Goal: Task Accomplishment & Management: Complete application form

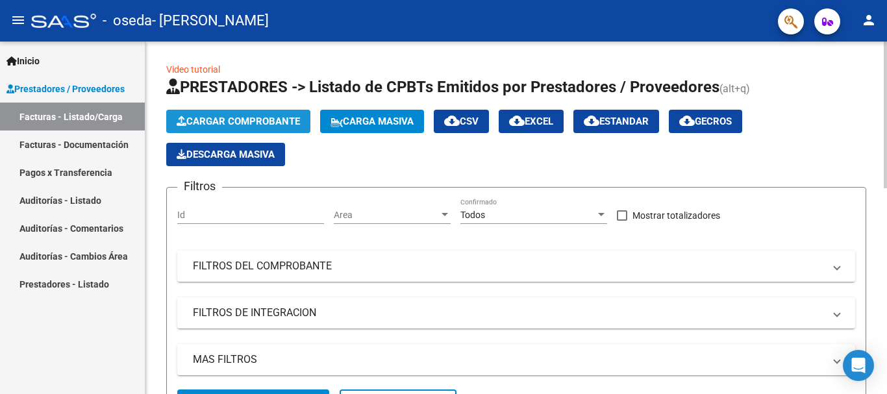
click at [272, 119] on span "Cargar Comprobante" at bounding box center [238, 122] width 123 height 12
click at [223, 120] on span "Cargar Comprobante" at bounding box center [238, 122] width 123 height 12
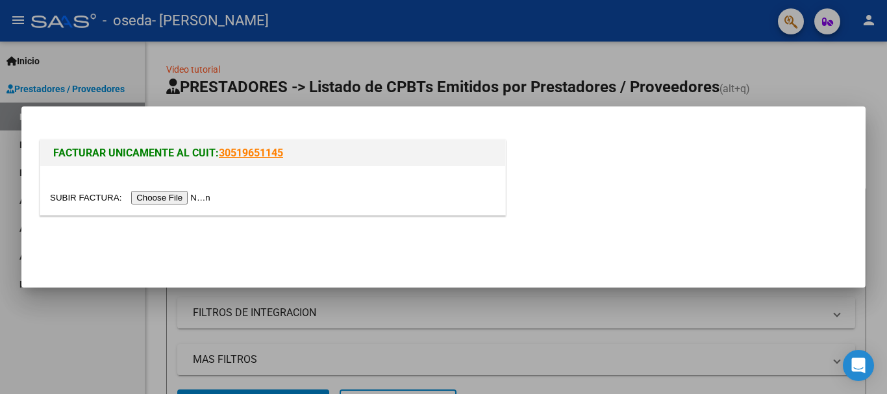
click at [88, 199] on input "file" at bounding box center [132, 198] width 164 height 14
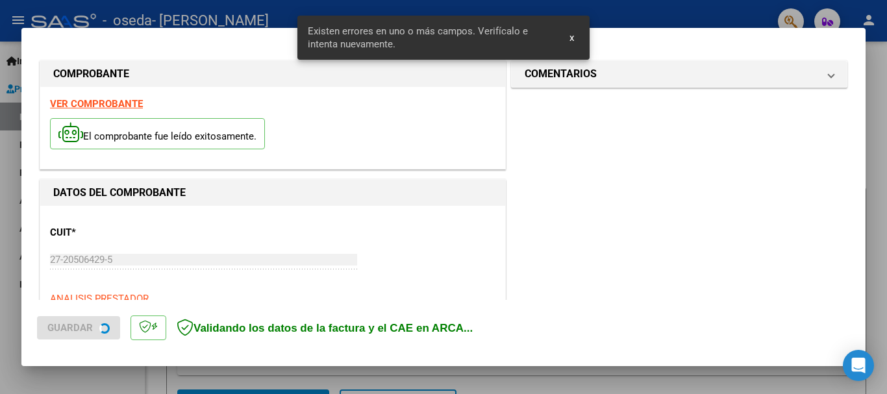
scroll to position [311, 0]
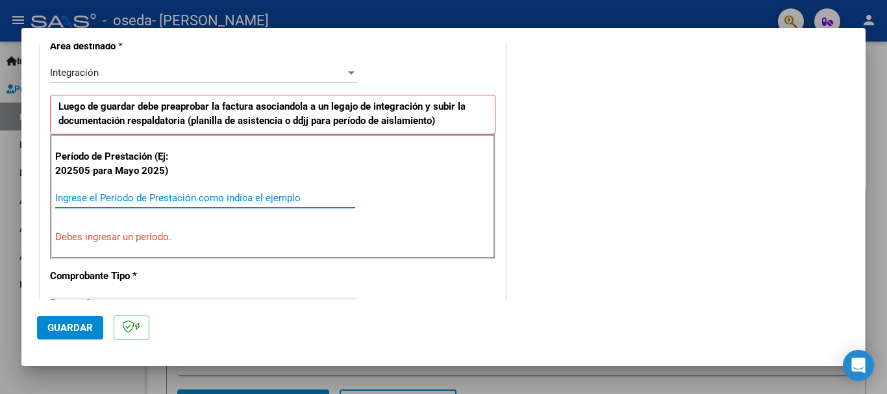
click at [84, 201] on input "Ingrese el Período de Prestación como indica el ejemplo" at bounding box center [205, 198] width 300 height 12
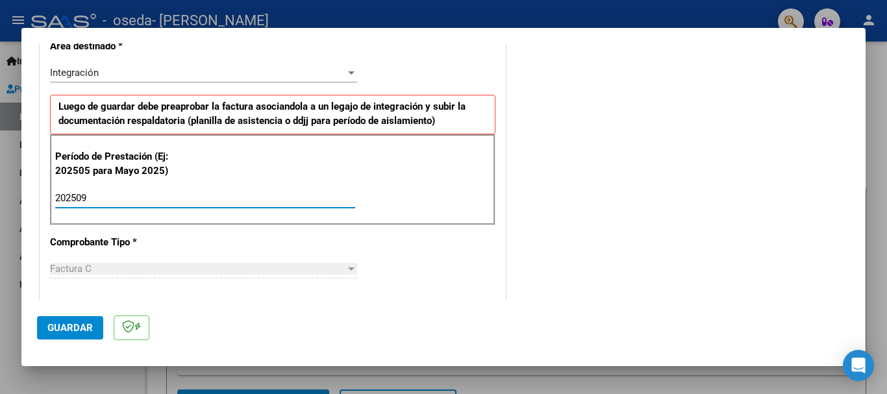
type input "202509"
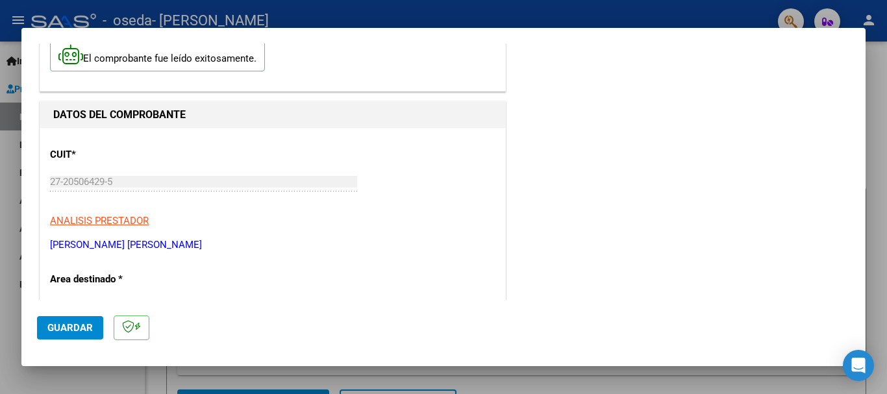
scroll to position [0, 0]
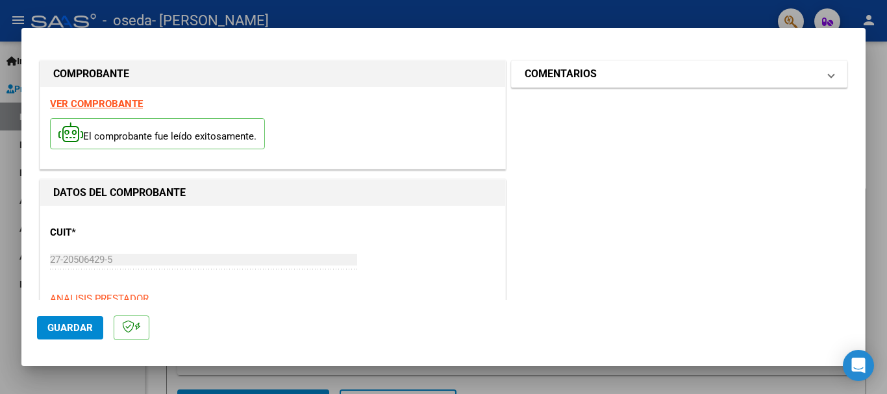
click at [831, 76] on span at bounding box center [831, 74] width 5 height 16
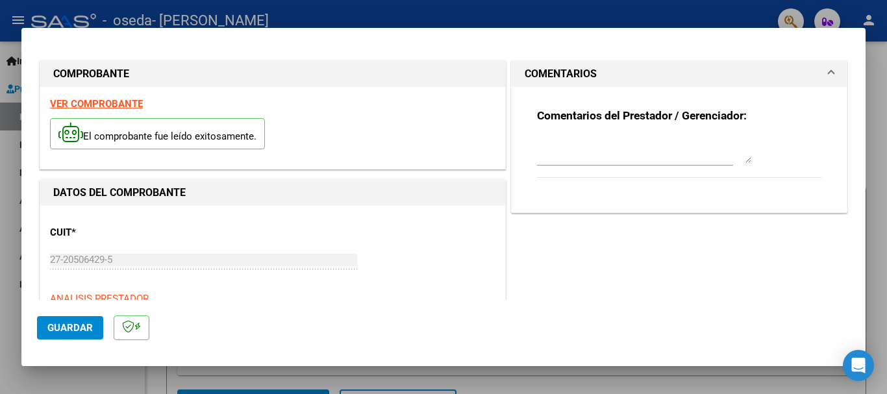
click at [831, 76] on span at bounding box center [831, 74] width 5 height 16
click at [77, 327] on span "Guardar" at bounding box center [69, 328] width 45 height 12
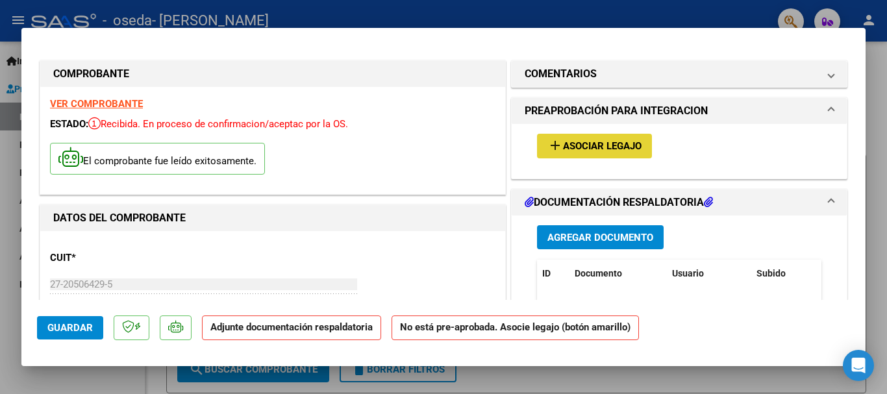
click at [608, 146] on span "Asociar Legajo" at bounding box center [602, 147] width 79 height 12
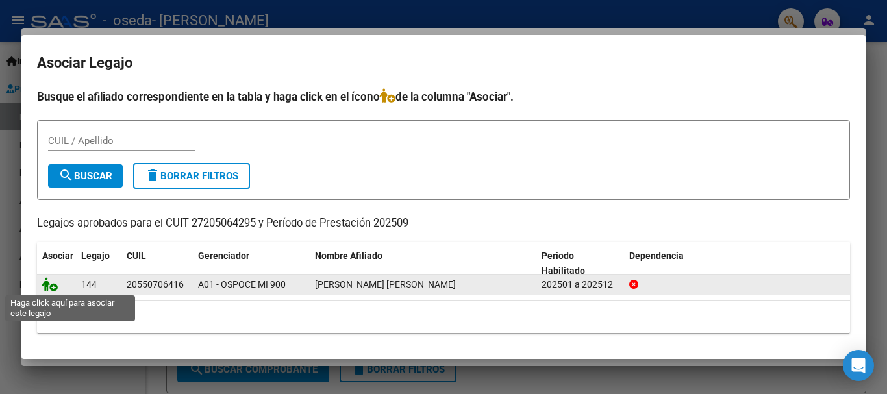
click at [54, 288] on icon at bounding box center [50, 284] width 16 height 14
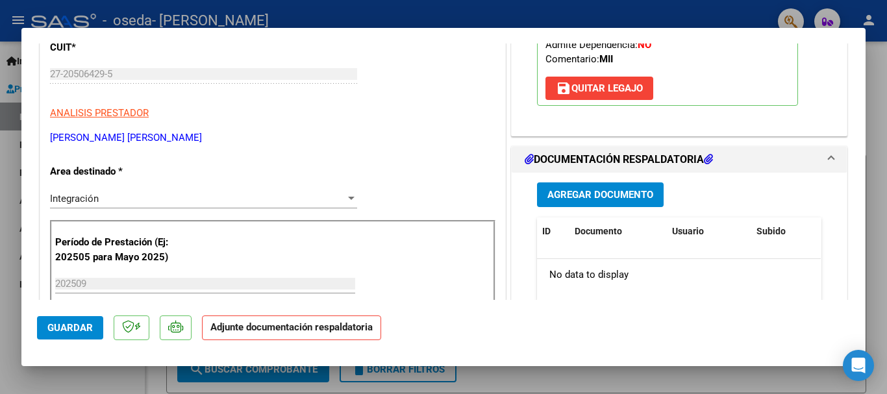
scroll to position [246, 0]
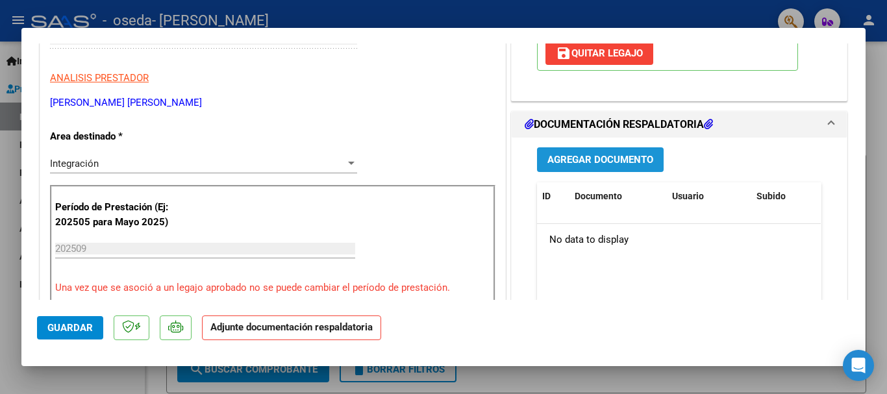
click at [608, 165] on span "Agregar Documento" at bounding box center [601, 161] width 106 height 12
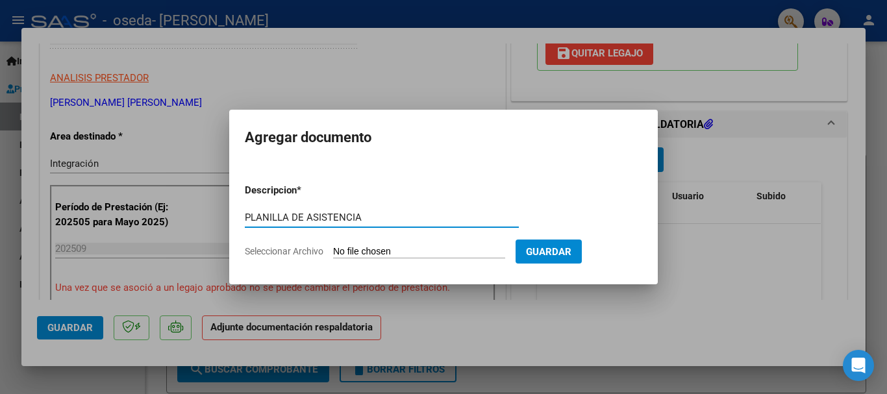
type input "PLANILLA DE ASISTENCIA"
click at [371, 250] on input "Seleccionar Archivo" at bounding box center [419, 252] width 172 height 12
type input "C:\fakepath\Augusto asistencia .pdf"
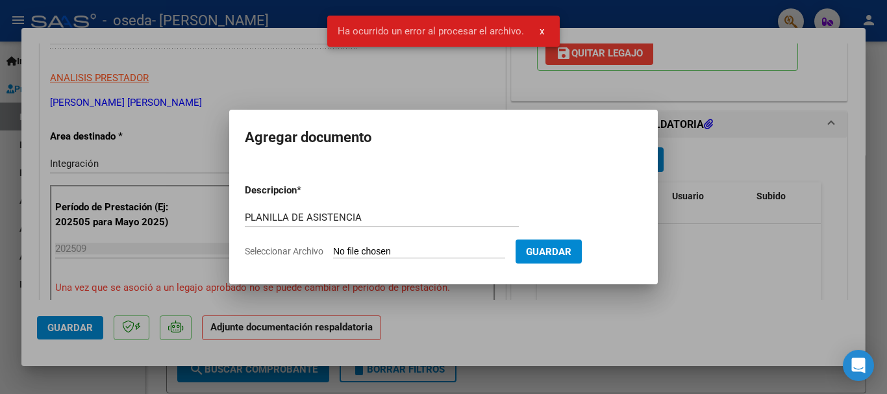
click at [572, 246] on span "Guardar" at bounding box center [548, 252] width 45 height 12
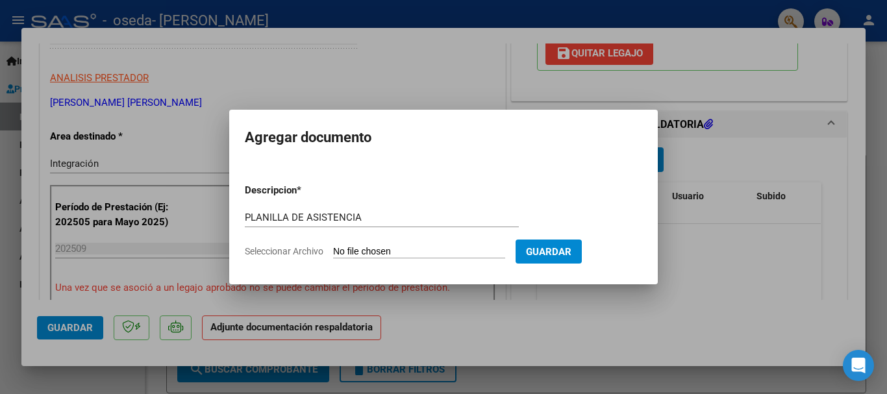
click at [359, 252] on input "Seleccionar Archivo" at bounding box center [419, 252] width 172 height 12
type input "C:\fakepath\Augusto asistencia .pdf"
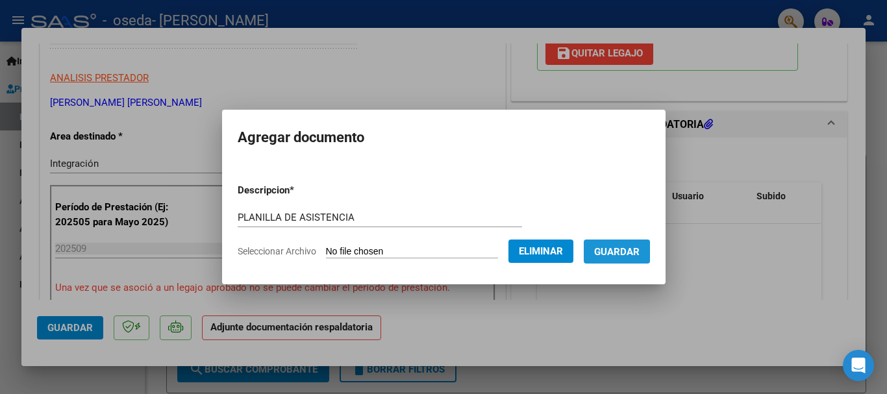
click at [614, 249] on span "Guardar" at bounding box center [616, 252] width 45 height 12
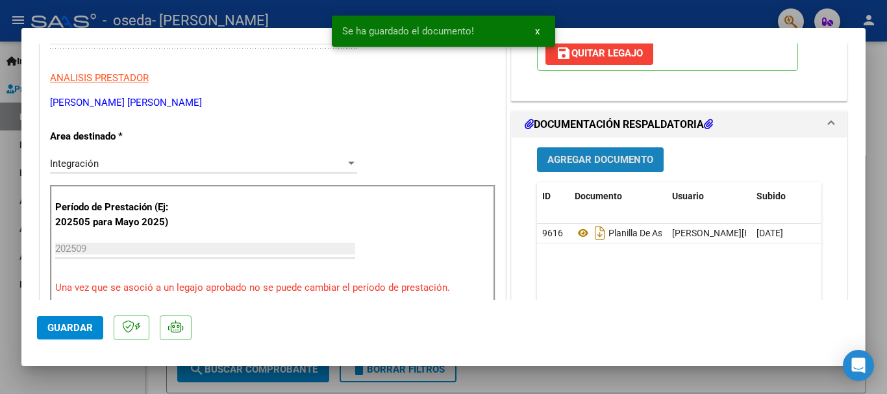
click at [600, 156] on span "Agregar Documento" at bounding box center [601, 161] width 106 height 12
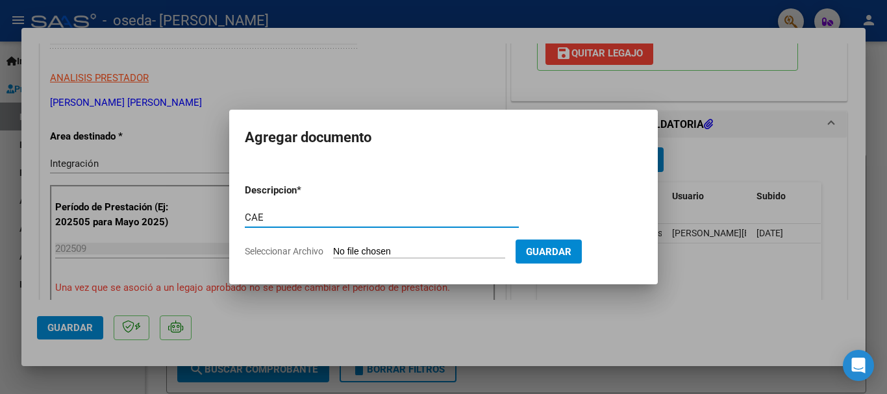
type input "CAE"
click at [374, 251] on input "Seleccionar Archivo" at bounding box center [419, 252] width 172 height 12
type input "C:\fakepath\Augusto CAE.pdf"
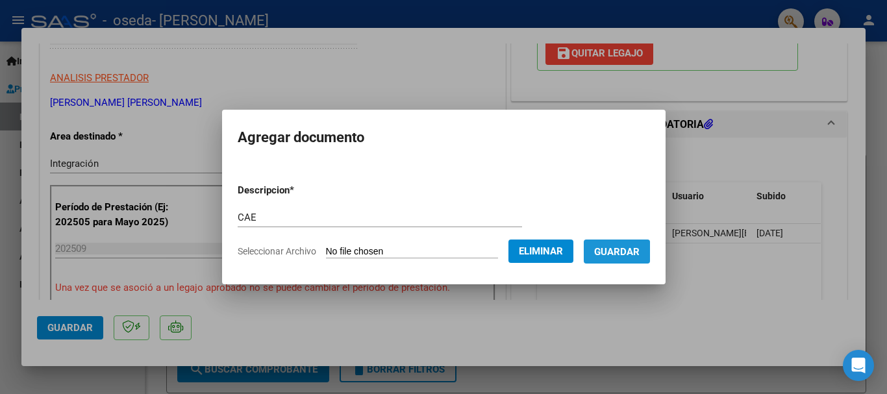
click at [602, 255] on span "Guardar" at bounding box center [616, 252] width 45 height 12
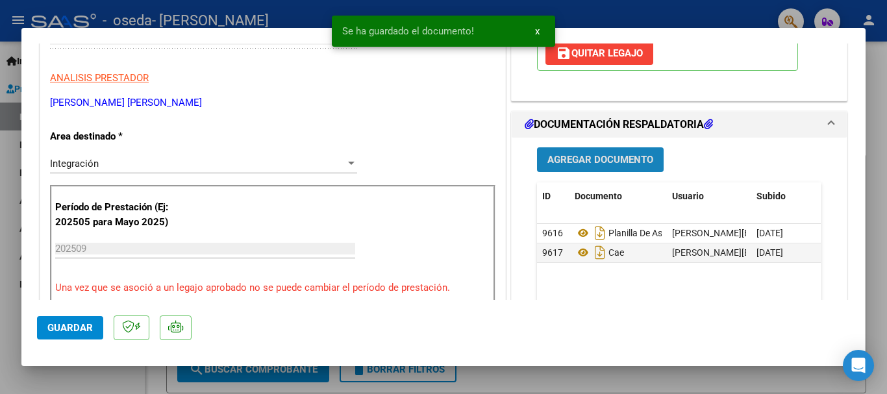
click at [590, 161] on span "Agregar Documento" at bounding box center [601, 161] width 106 height 12
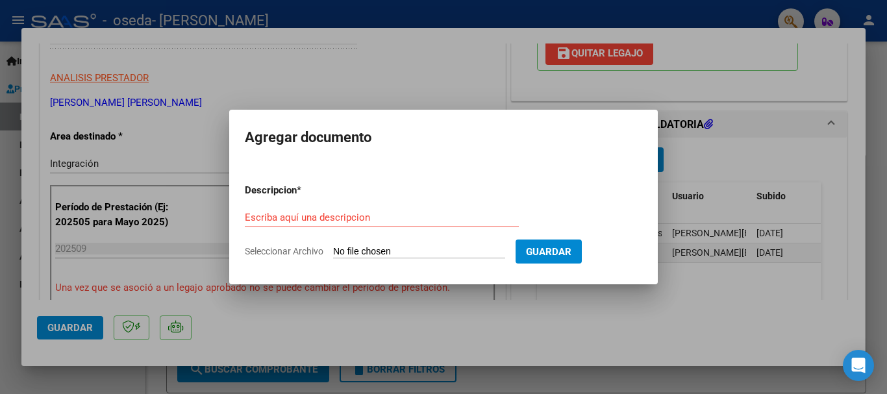
click at [370, 248] on input "Seleccionar Archivo" at bounding box center [419, 252] width 172 height 12
type input "C:\fakepath\monotributo 0925 .pdf"
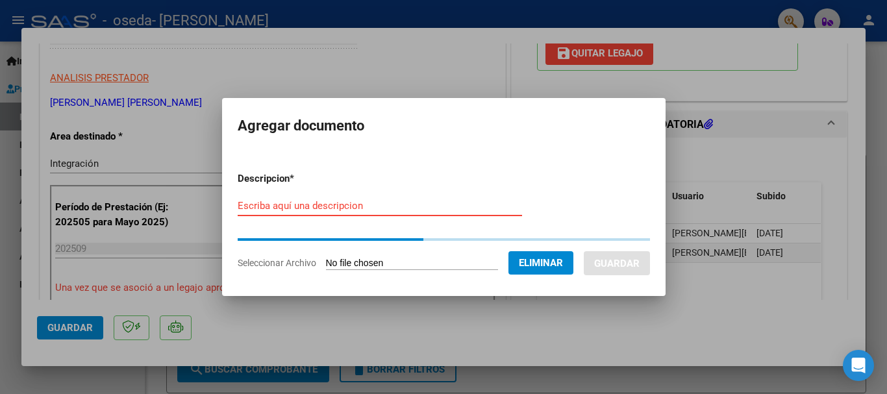
click at [316, 205] on input "Escriba aquí una descripcion" at bounding box center [380, 206] width 285 height 12
type input "MONOTRIBUTO"
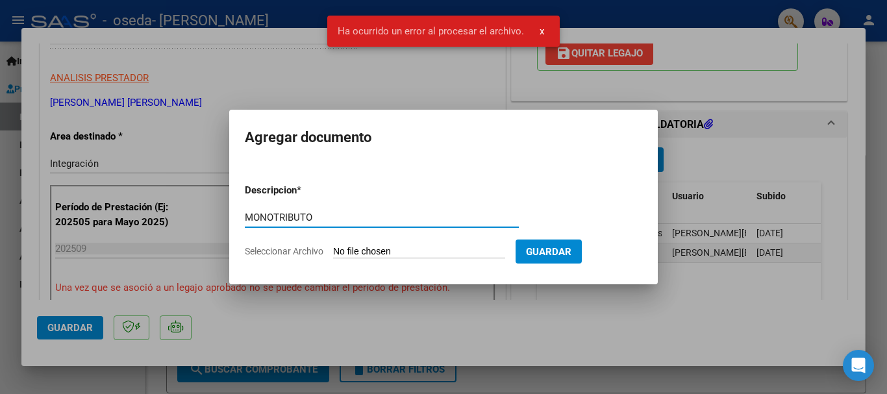
type input "MONOTRIBUTO"
click at [364, 252] on input "Seleccionar Archivo" at bounding box center [419, 252] width 172 height 12
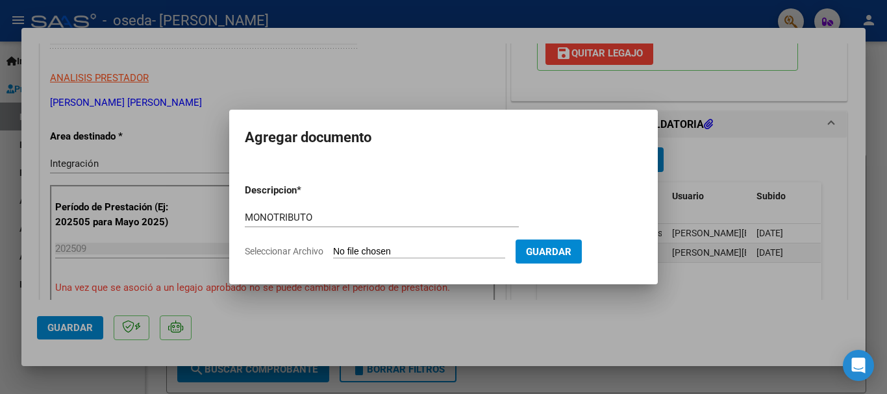
type input "C:\fakepath\monotributo 0925 .pdf"
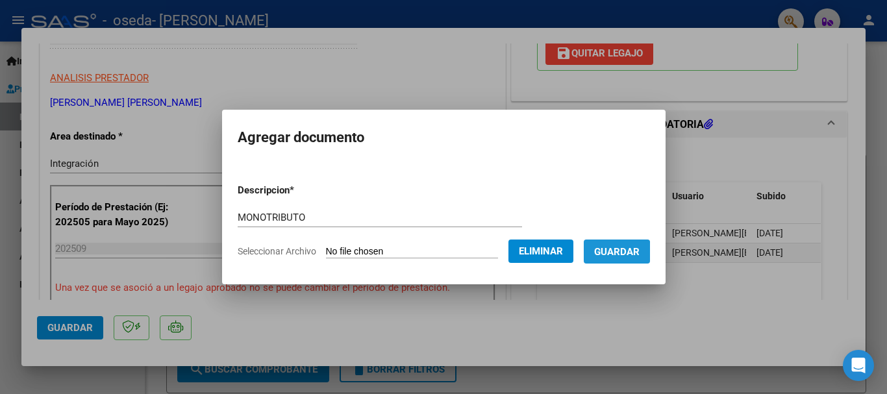
click at [602, 253] on span "Guardar" at bounding box center [616, 252] width 45 height 12
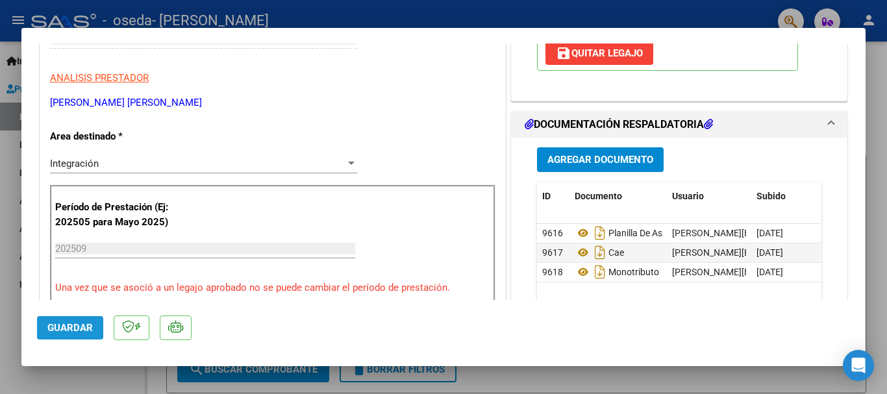
click at [79, 325] on span "Guardar" at bounding box center [69, 328] width 45 height 12
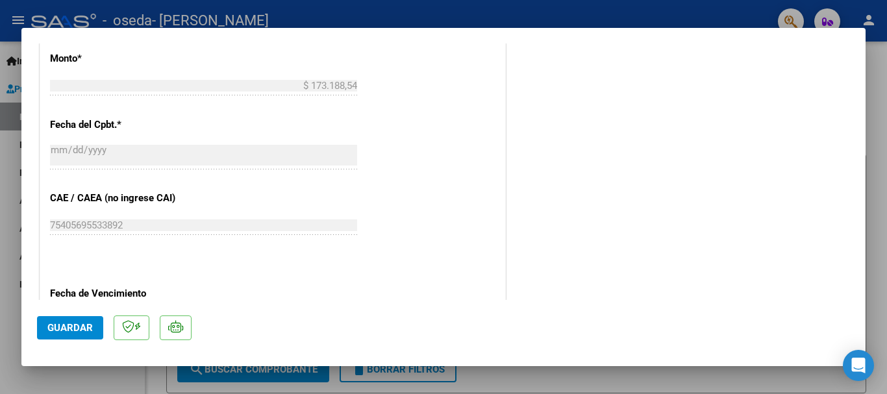
click at [882, 152] on div at bounding box center [443, 197] width 887 height 394
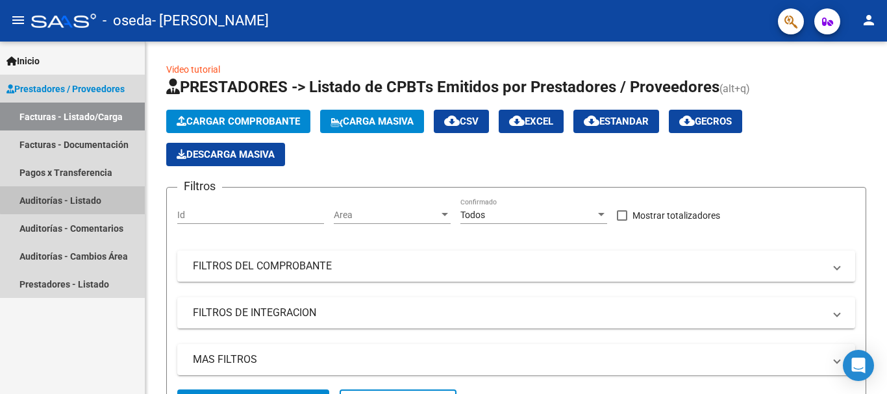
click at [76, 199] on link "Auditorías - Listado" at bounding box center [72, 200] width 145 height 28
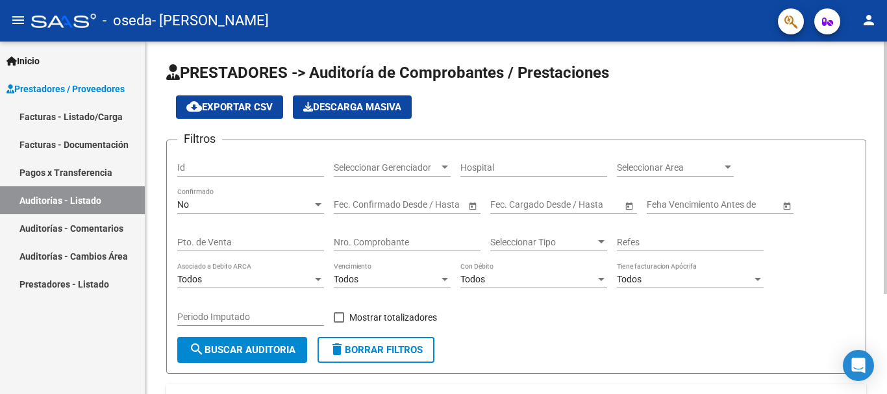
scroll to position [140, 0]
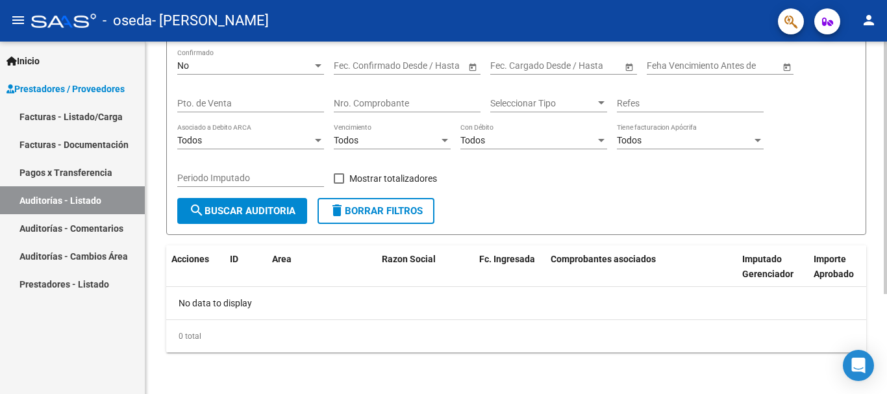
click at [887, 324] on div at bounding box center [885, 218] width 3 height 353
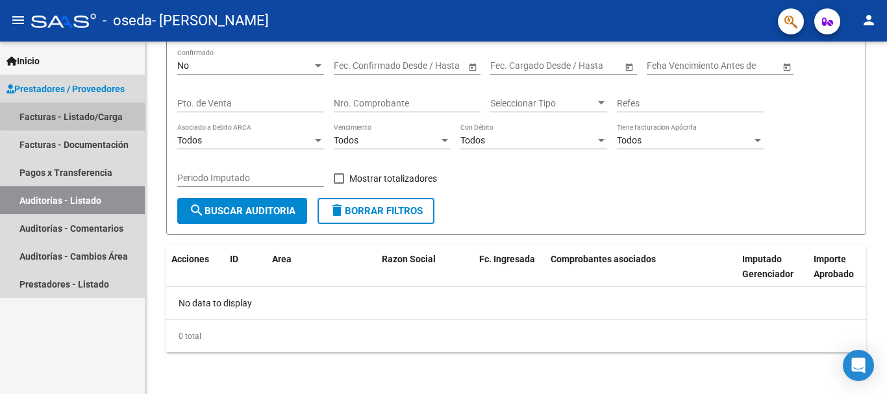
click at [97, 110] on link "Facturas - Listado/Carga" at bounding box center [72, 117] width 145 height 28
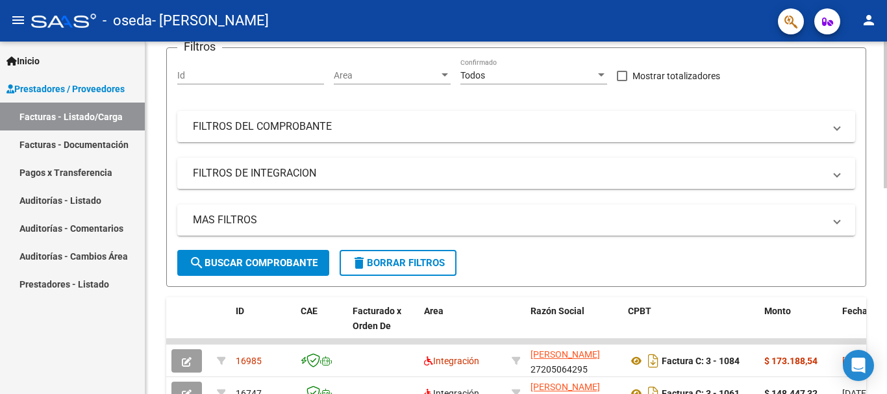
scroll to position [492, 0]
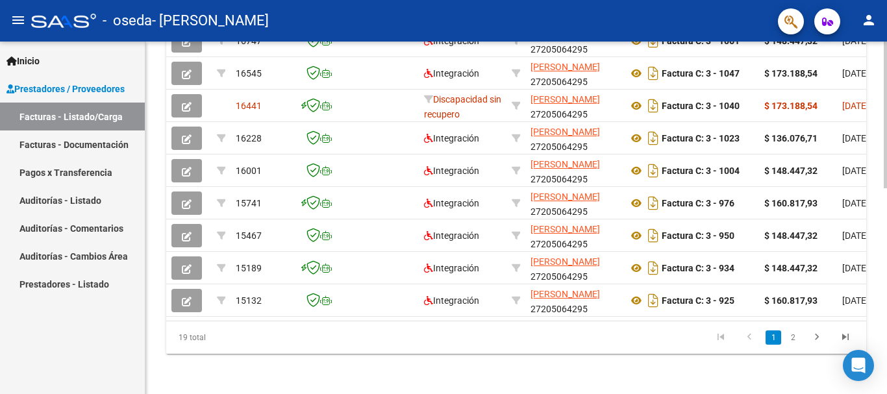
click at [887, 376] on div at bounding box center [885, 218] width 3 height 353
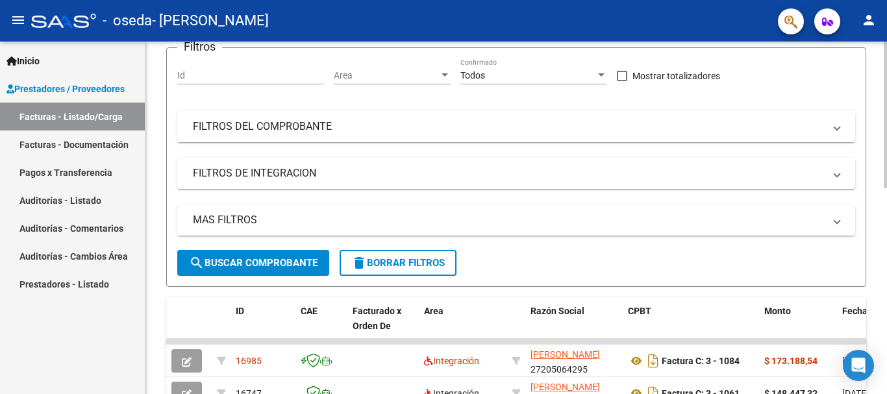
click at [887, 127] on div at bounding box center [885, 218] width 3 height 353
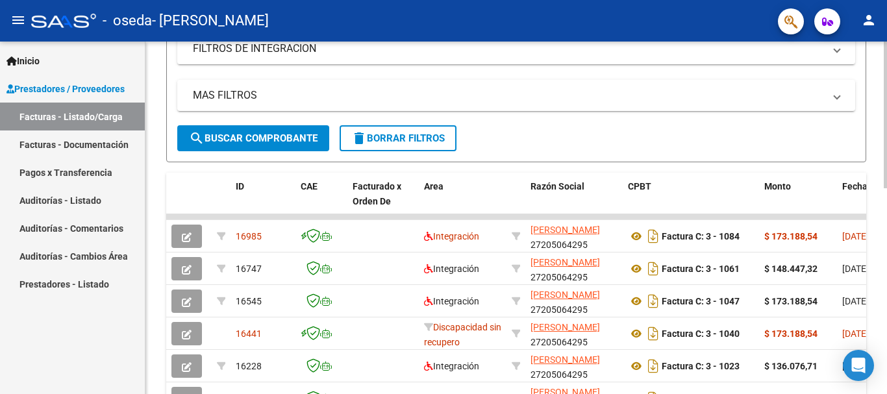
scroll to position [263, 0]
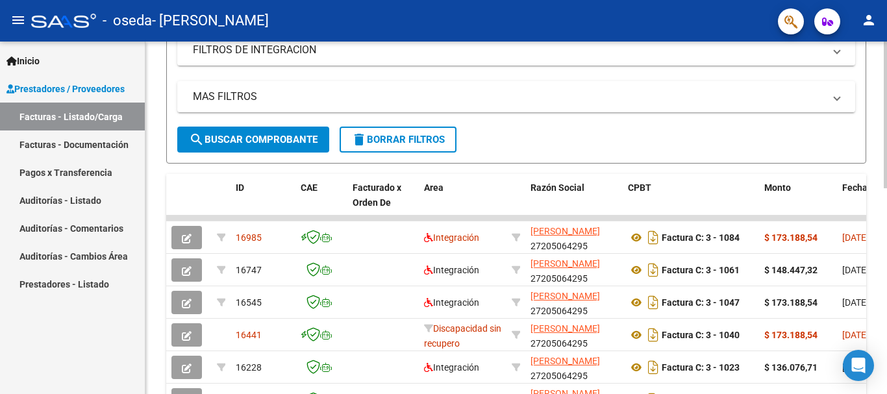
click at [887, 164] on div at bounding box center [885, 115] width 3 height 147
